Goal: Find specific page/section: Find specific page/section

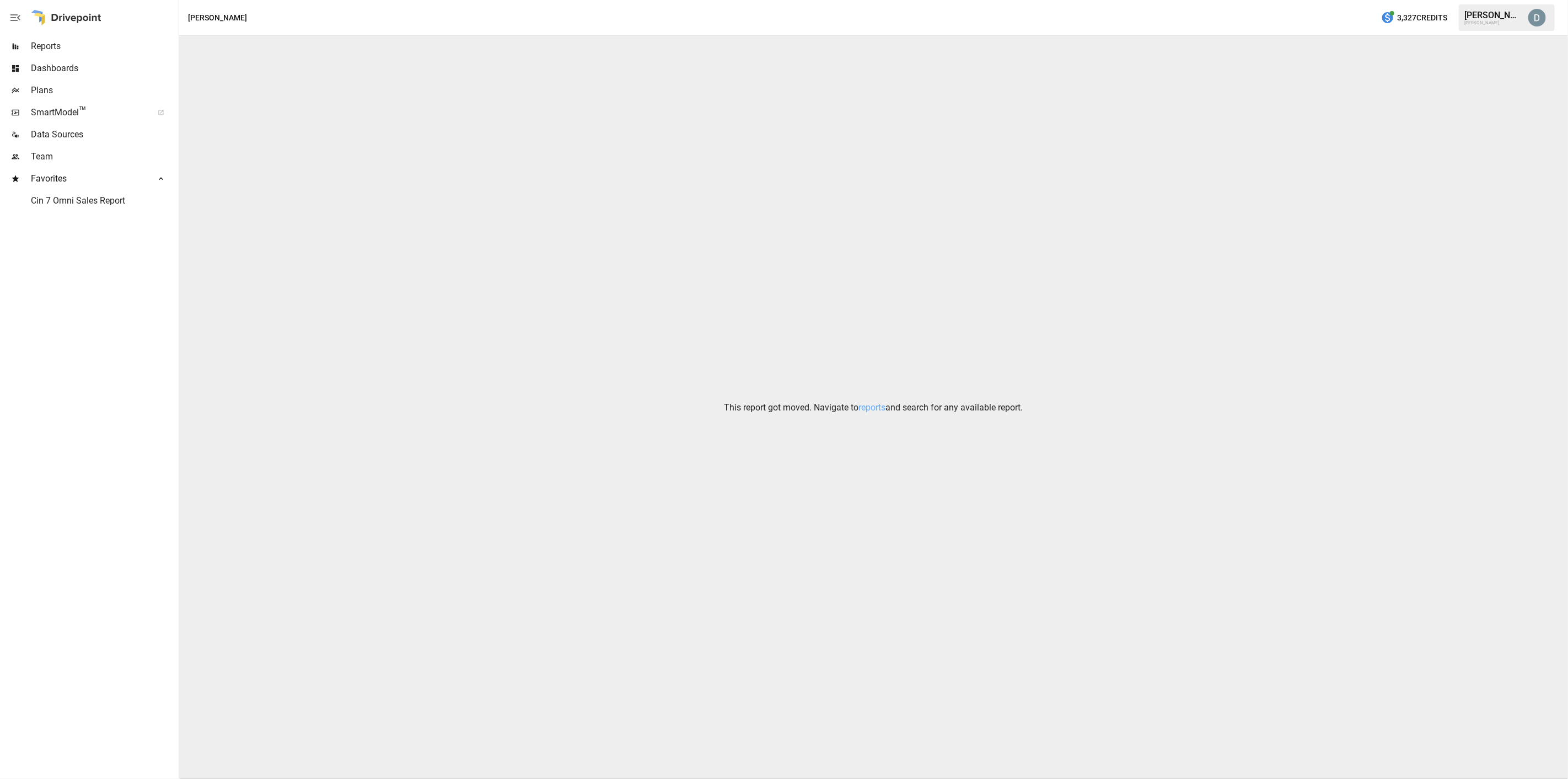
click at [84, 97] on div "Plans" at bounding box center [88, 91] width 176 height 22
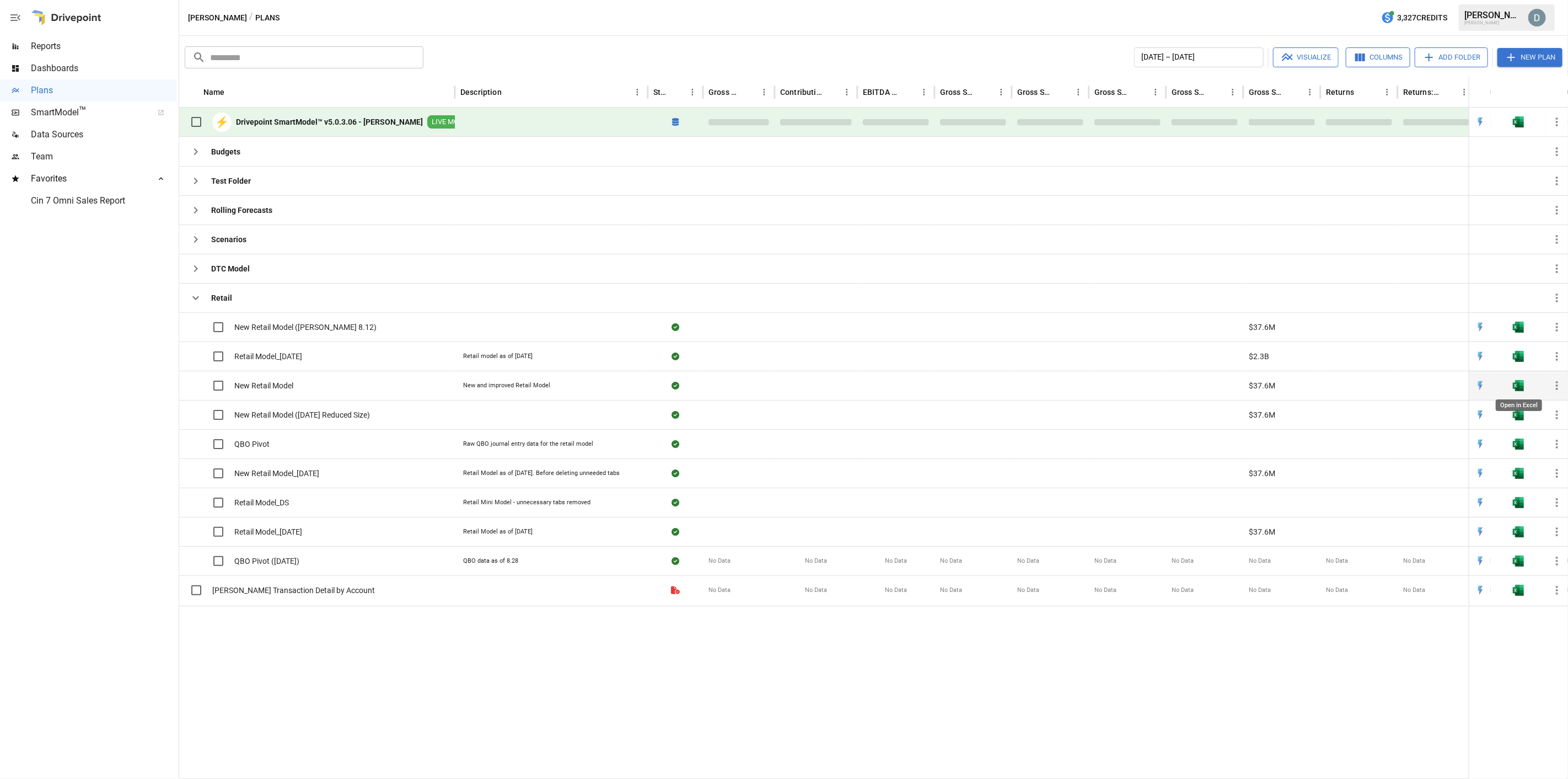
click at [1522, 333] on img "Open in Excel" at bounding box center [1519, 327] width 11 height 11
click at [1515, 125] on img "Open in Excel" at bounding box center [1519, 122] width 11 height 11
click at [48, 48] on span "Reports" at bounding box center [104, 46] width 145 height 13
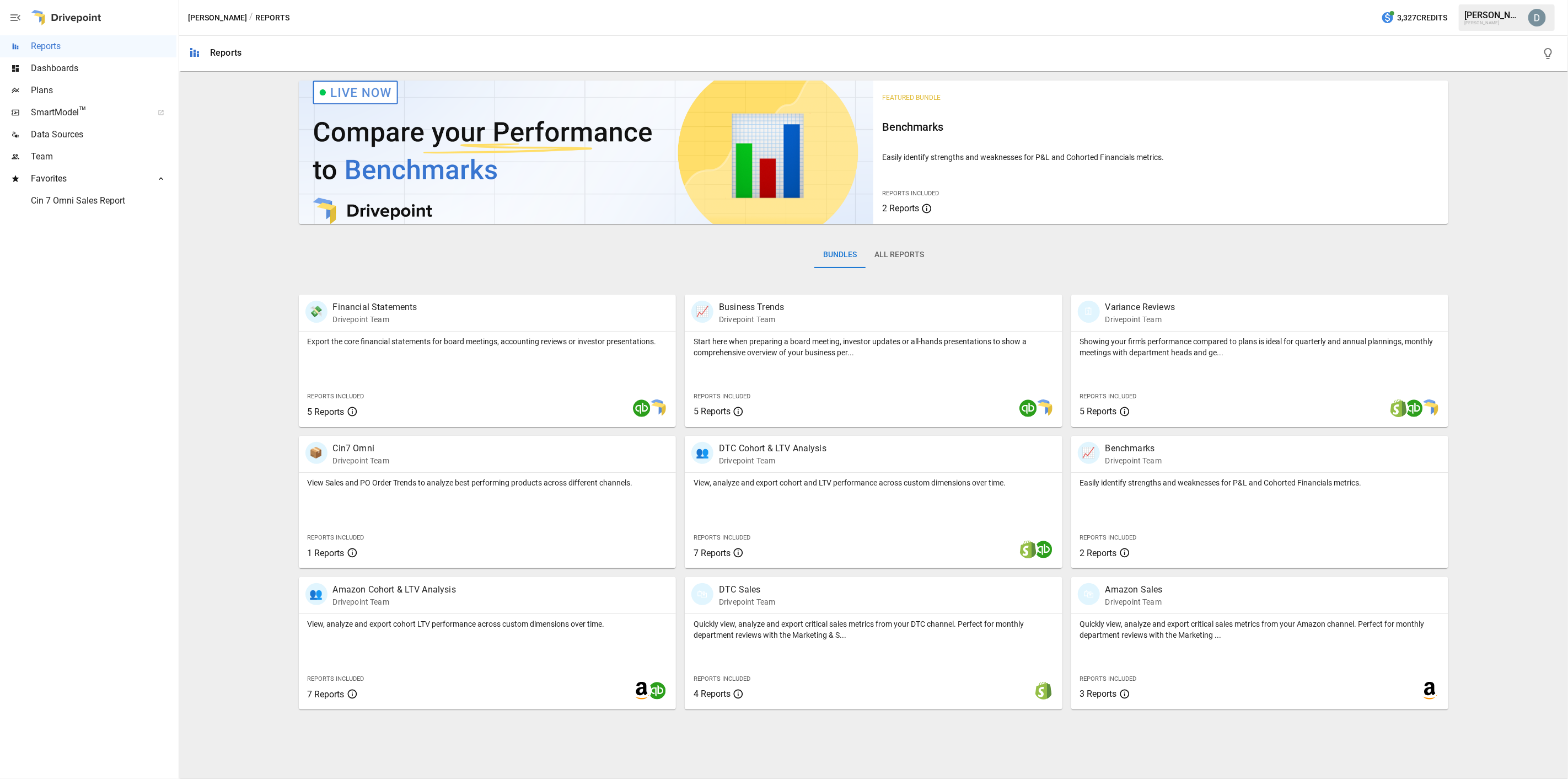
click at [64, 85] on span "Plans" at bounding box center [104, 90] width 145 height 13
